Goal: Task Accomplishment & Management: Manage account settings

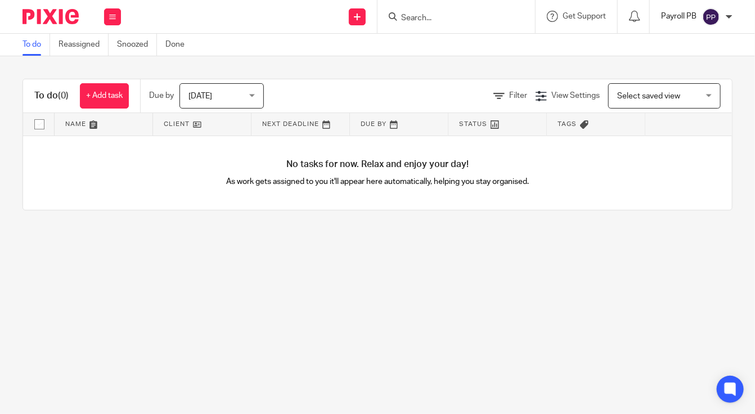
click at [693, 17] on p "Payroll PB" at bounding box center [678, 16] width 35 height 11
click at [681, 47] on span "My profile" at bounding box center [685, 45] width 35 height 8
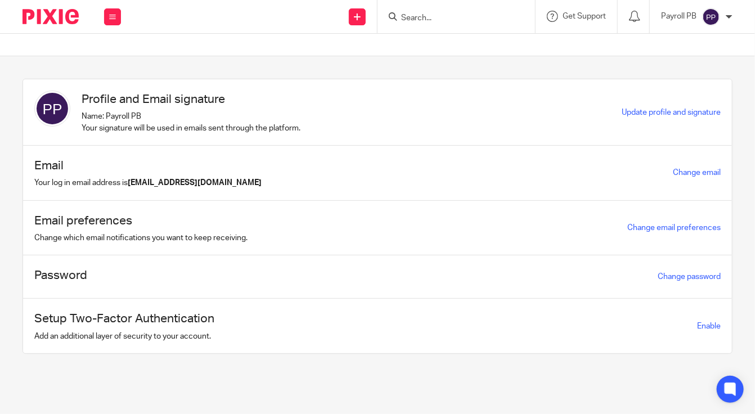
click at [71, 9] on img at bounding box center [51, 16] width 56 height 15
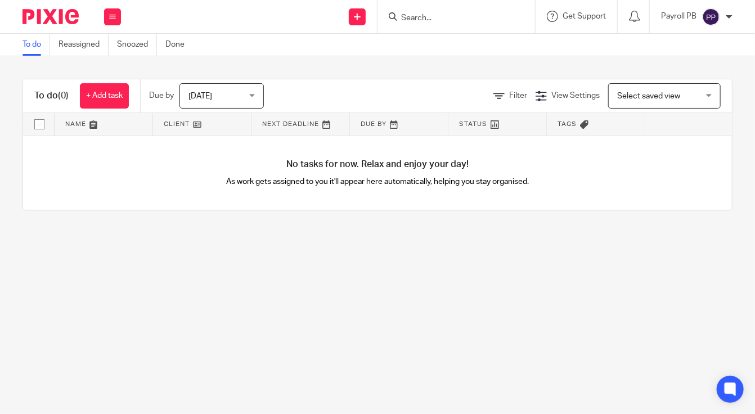
click at [698, 23] on div "Payroll PB" at bounding box center [696, 17] width 71 height 18
